Goal: Transaction & Acquisition: Purchase product/service

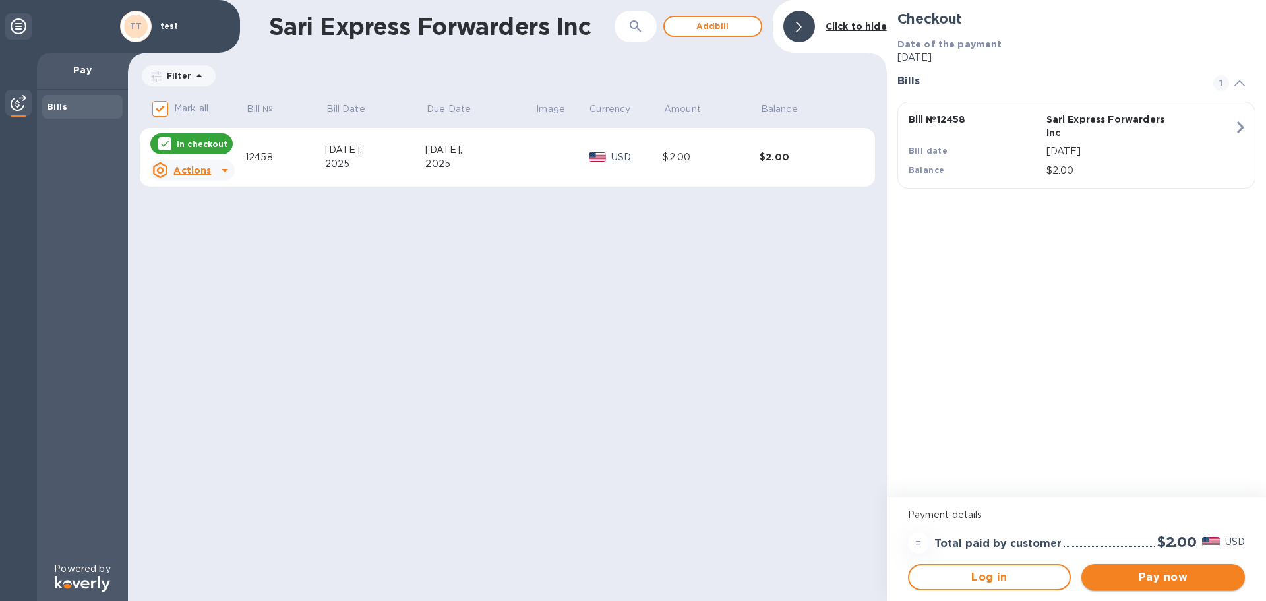
click at [1199, 572] on span "Pay now" at bounding box center [1163, 577] width 142 height 16
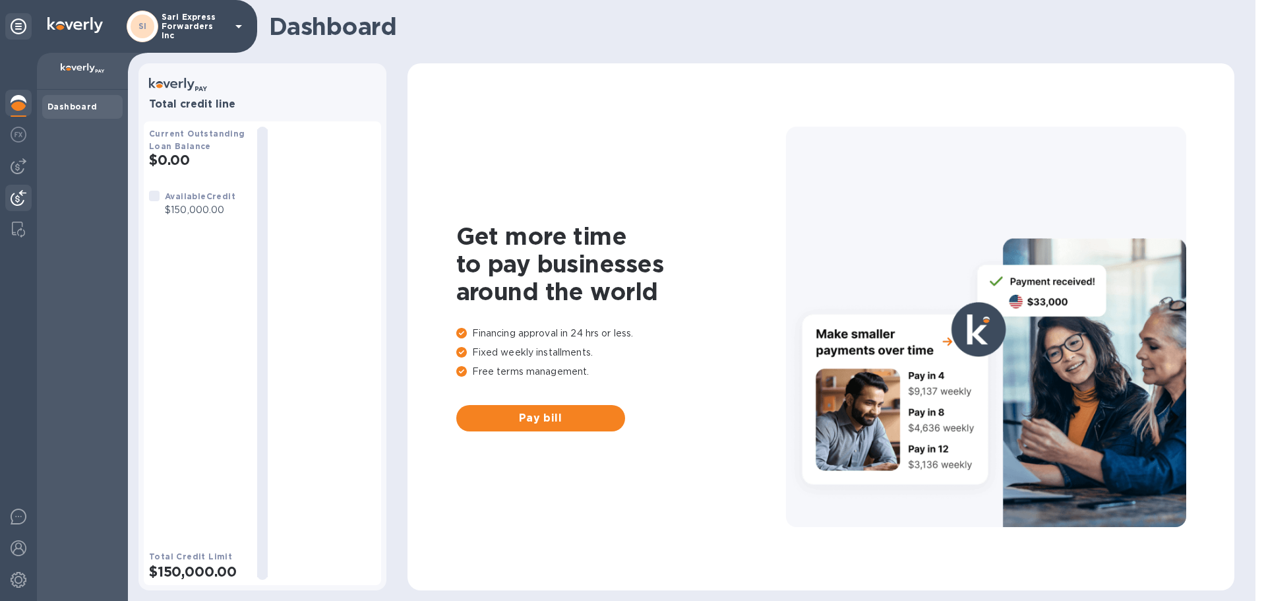
click at [25, 192] on img at bounding box center [19, 198] width 16 height 16
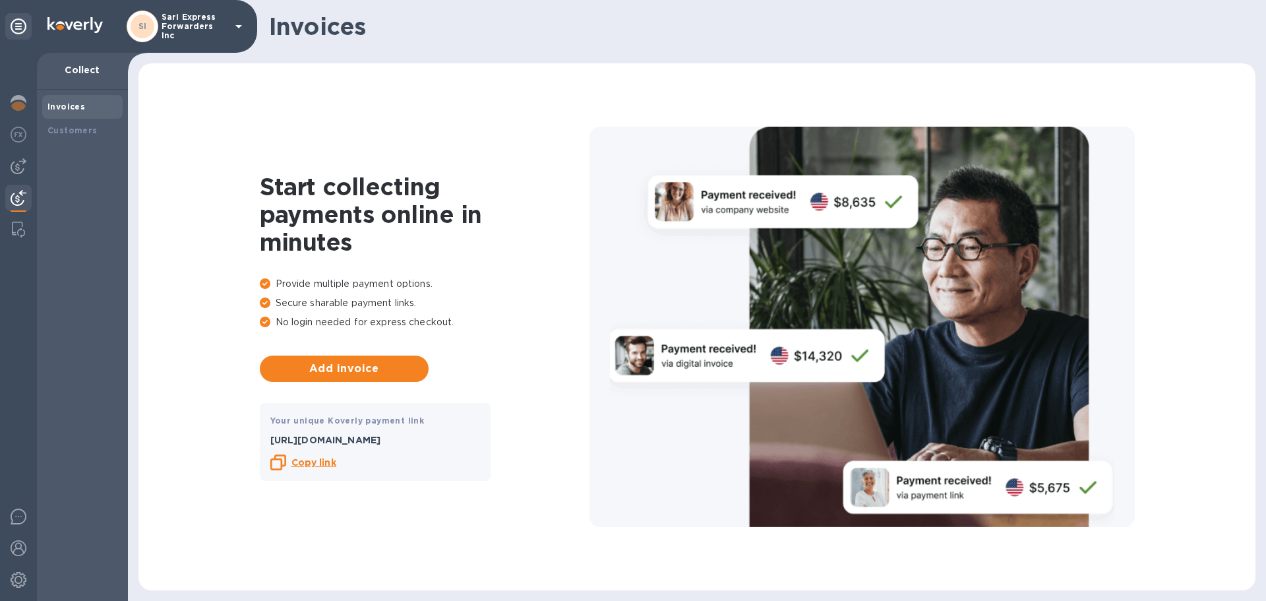
click at [311, 467] on b "Copy link" at bounding box center [313, 462] width 45 height 11
